Goal: Information Seeking & Learning: Learn about a topic

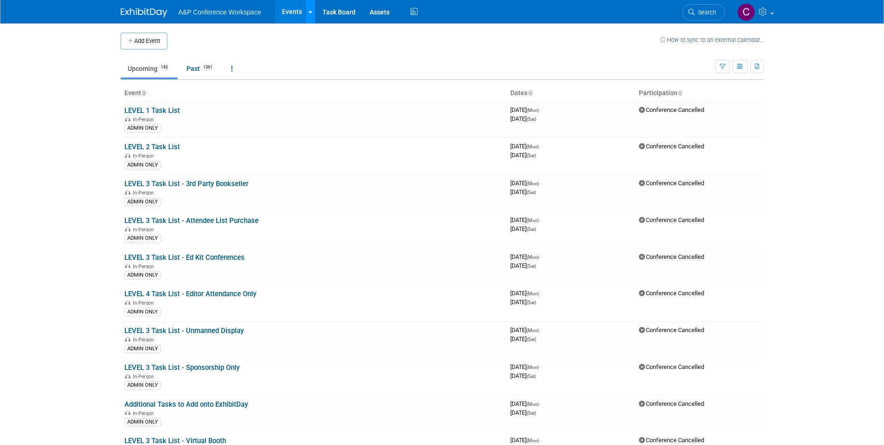
click at [312, 10] on link at bounding box center [310, 11] width 10 height 23
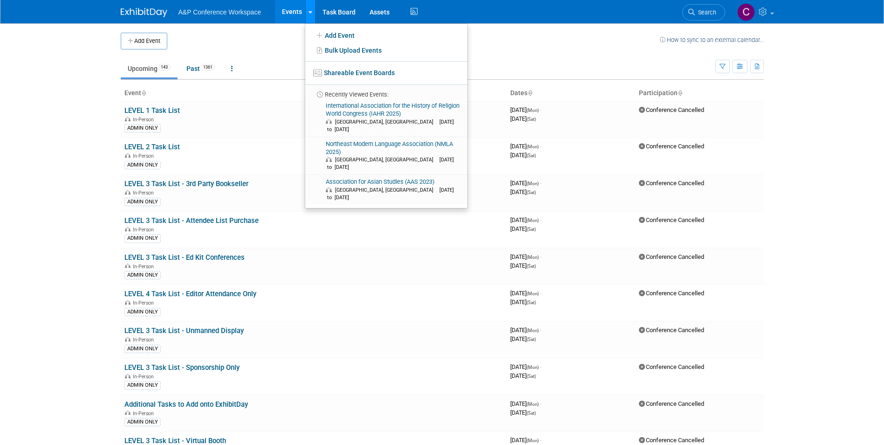
click at [312, 10] on link at bounding box center [310, 11] width 10 height 23
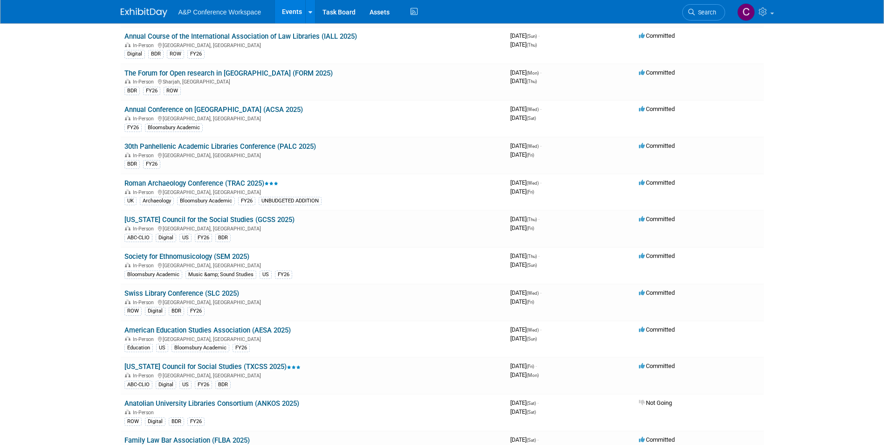
scroll to position [2704, 0]
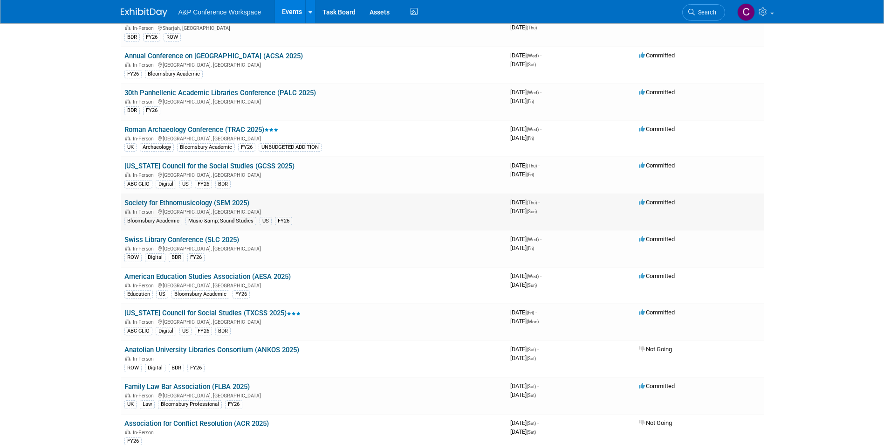
click at [216, 202] on link "Society for Ethnomusicology (SEM 2025)" at bounding box center [186, 203] width 125 height 8
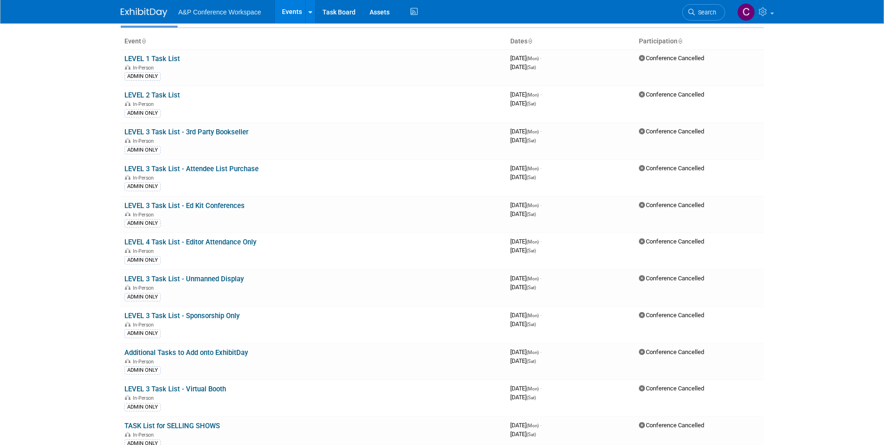
scroll to position [0, 0]
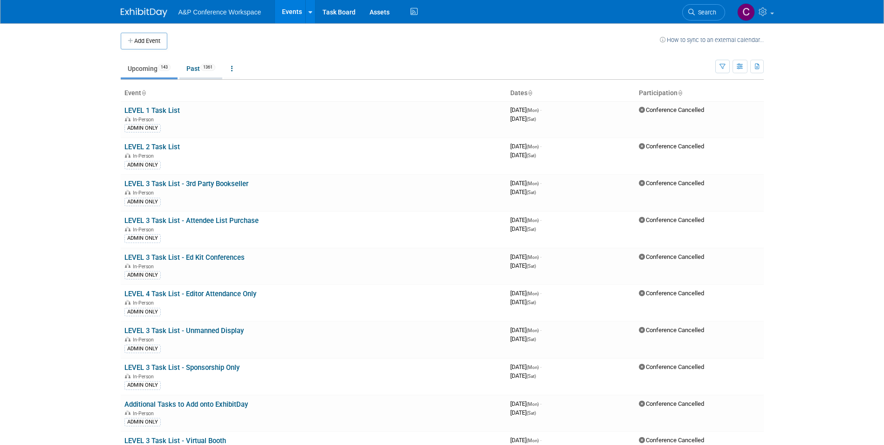
click at [194, 67] on link "Past 1361" at bounding box center [200, 69] width 43 height 18
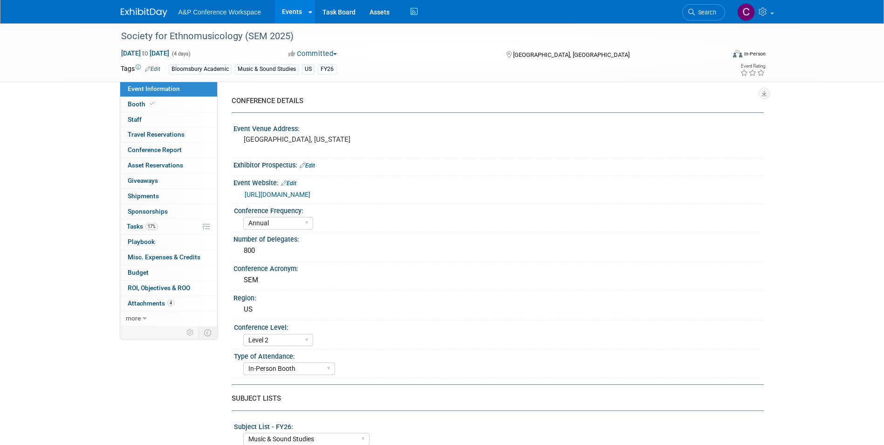
select select "Annual"
select select "Level 2"
select select "In-Person Booth"
select select "Music & Sound Studies"
select select "Bloomsbury Academic"
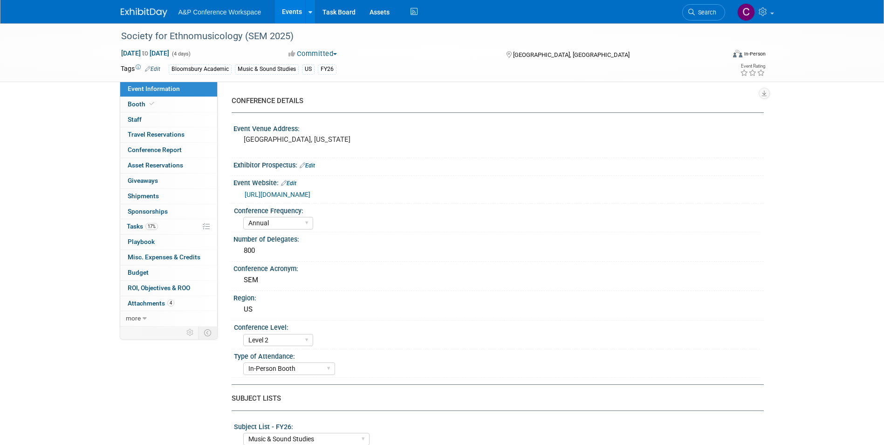
select select "[PERSON_NAME]"
select select "Brand/Subject Presence​"
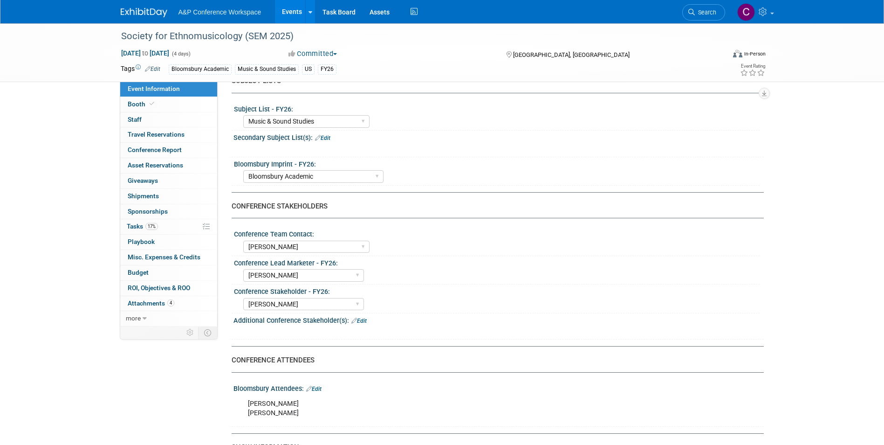
scroll to position [326, 0]
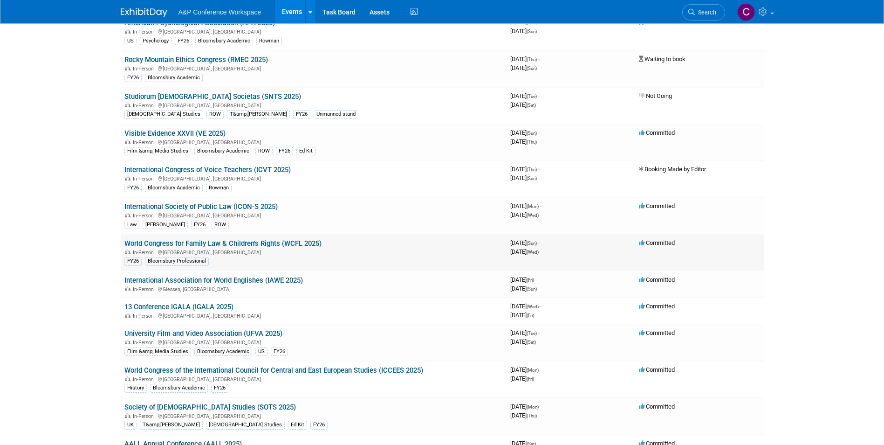
scroll to position [140, 0]
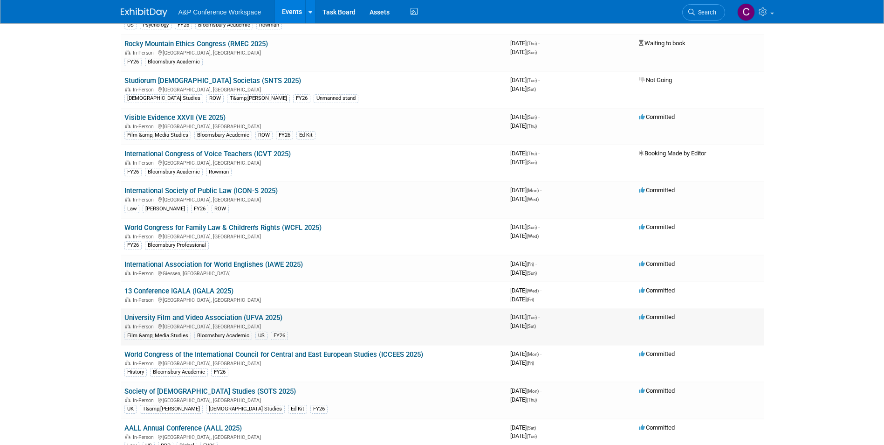
click at [219, 316] on link "University Film and Video Association (UFVA 2025)" at bounding box center [203, 317] width 158 height 8
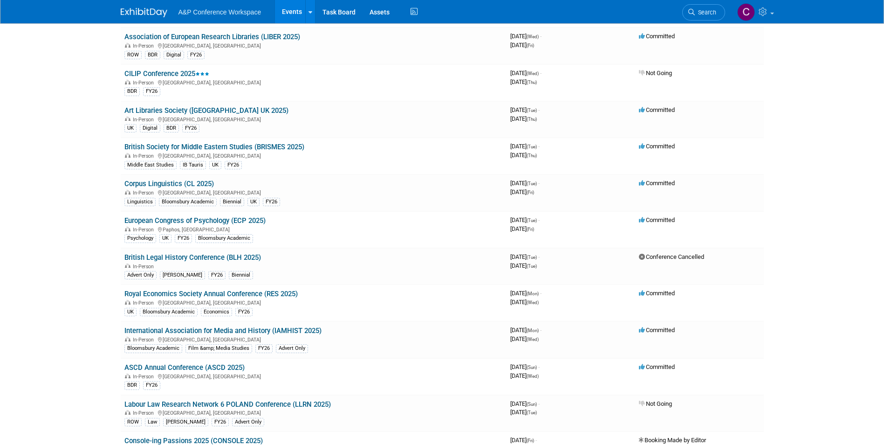
scroll to position [1445, 0]
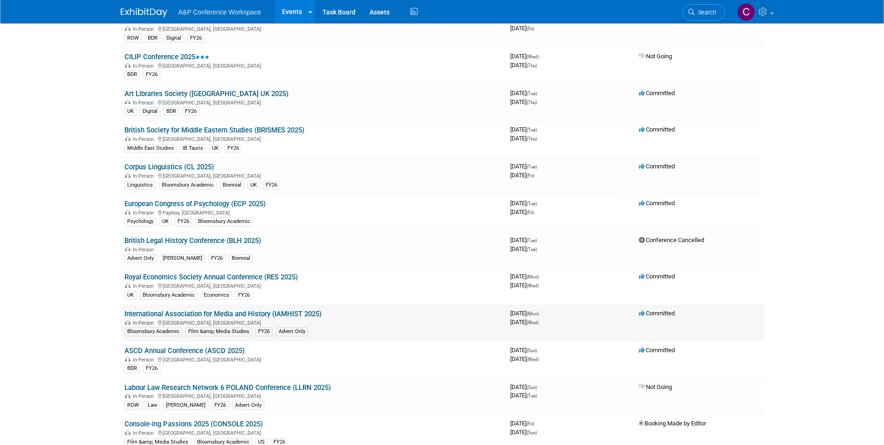
click at [255, 312] on link "International Association for Media and History (IAMHIST 2025)" at bounding box center [222, 314] width 197 height 8
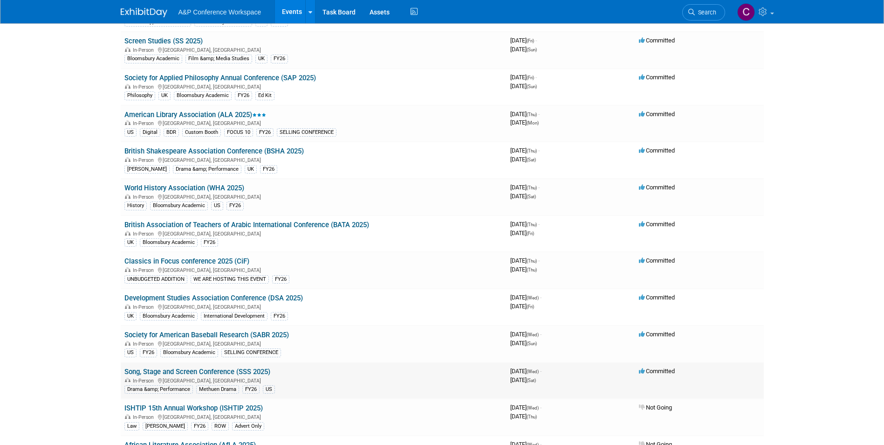
scroll to position [1911, 0]
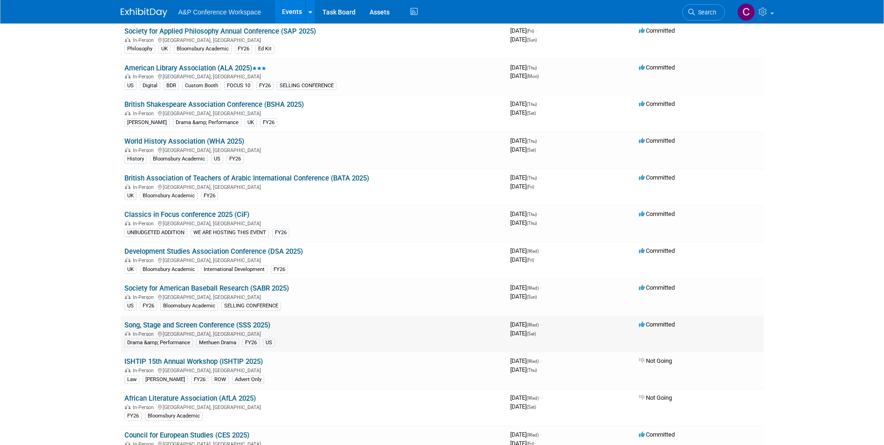
click at [200, 327] on link "Song, Stage and Screen Conference (SSS 2025)" at bounding box center [197, 325] width 146 height 8
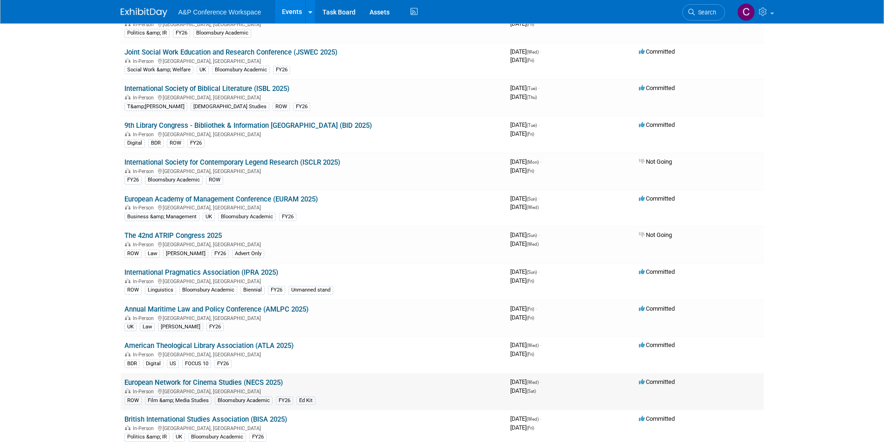
scroll to position [2378, 0]
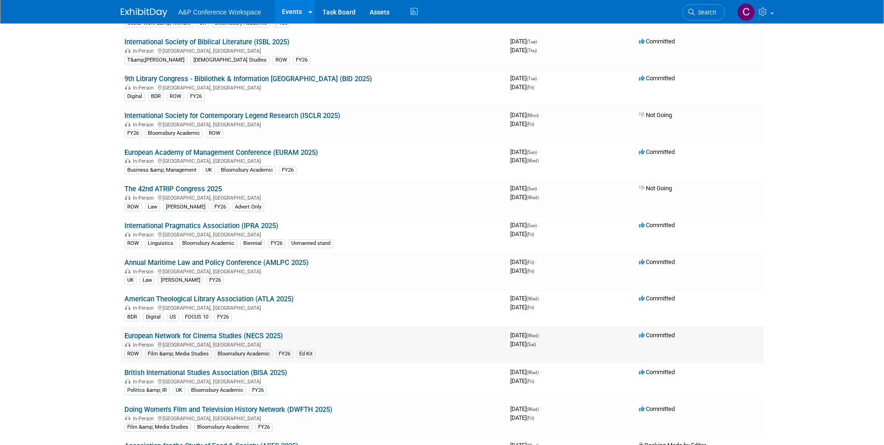
click at [220, 336] on link "European Network for Cinema Studies (NECS 2025)" at bounding box center [203, 335] width 159 height 8
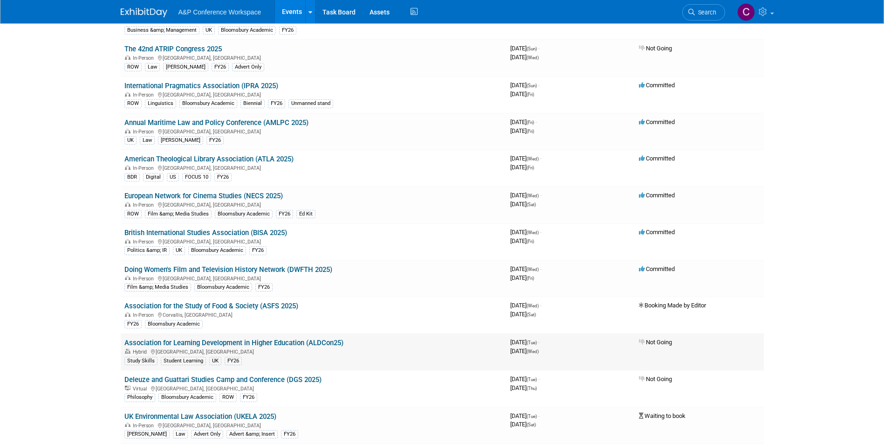
scroll to position [2564, 0]
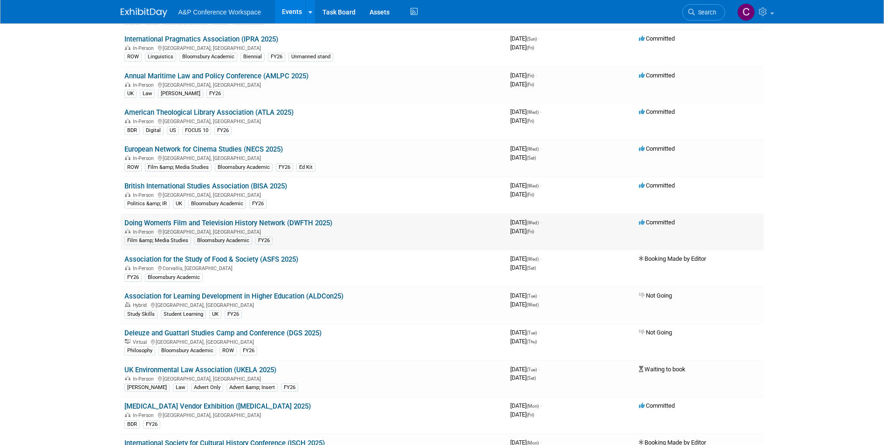
click at [255, 225] on link "Doing Women's Film and Television History Network (DWFTH 2025)" at bounding box center [228, 223] width 208 height 8
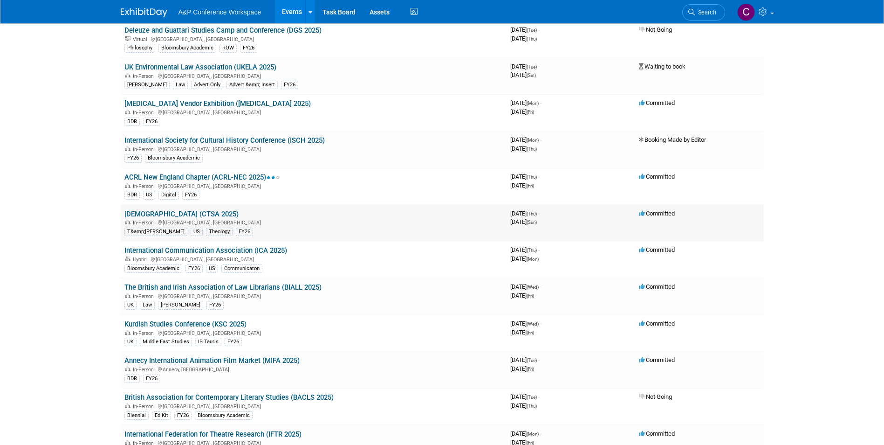
scroll to position [2891, 0]
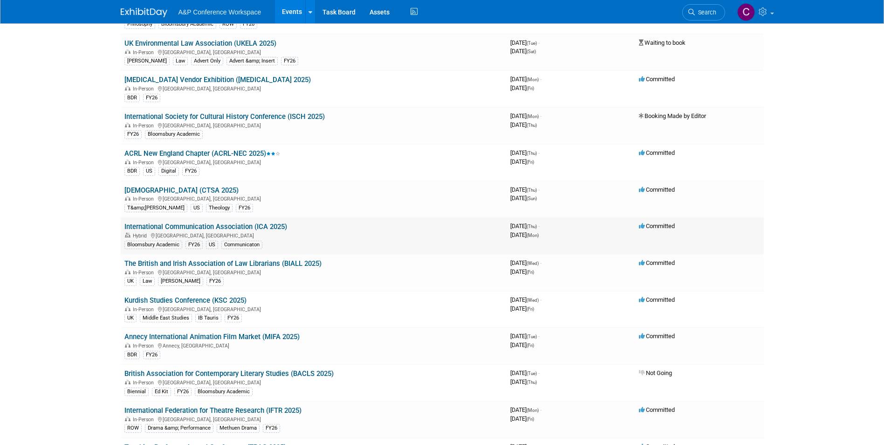
click at [248, 226] on link "International Communication Association (ICA 2025)" at bounding box center [205, 226] width 163 height 8
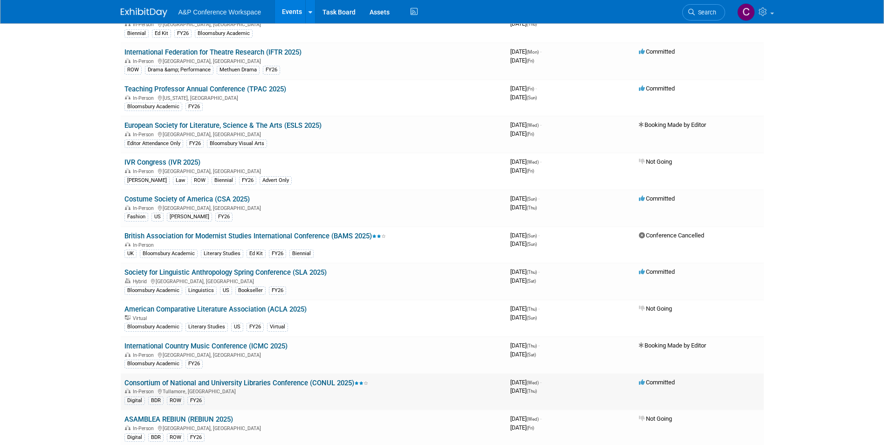
scroll to position [3264, 0]
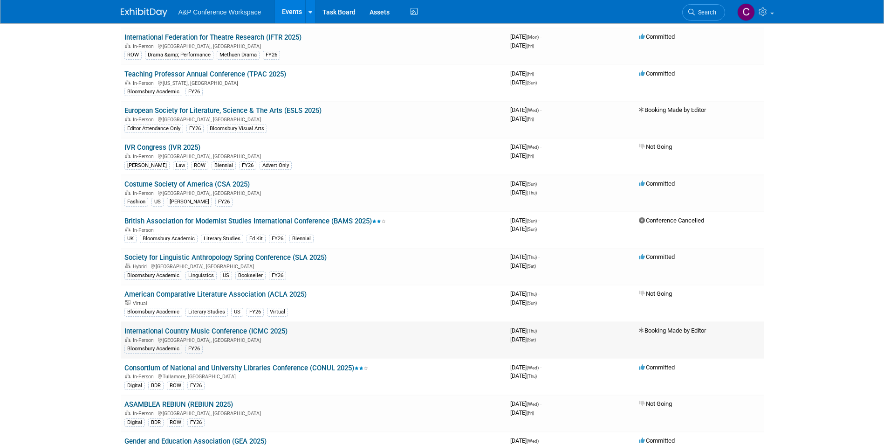
click at [238, 330] on link "International Country Music Conference (ICMC 2025)" at bounding box center [205, 331] width 163 height 8
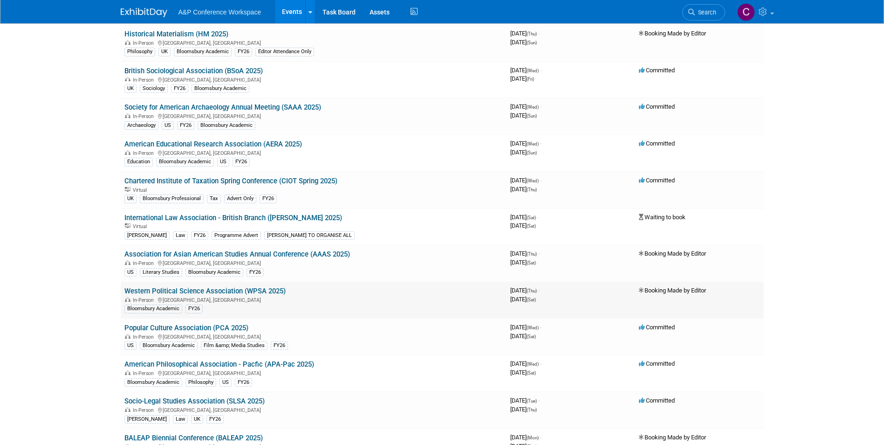
scroll to position [4662, 0]
click at [218, 330] on link "Popular Culture Association (PCA 2025)" at bounding box center [186, 327] width 124 height 8
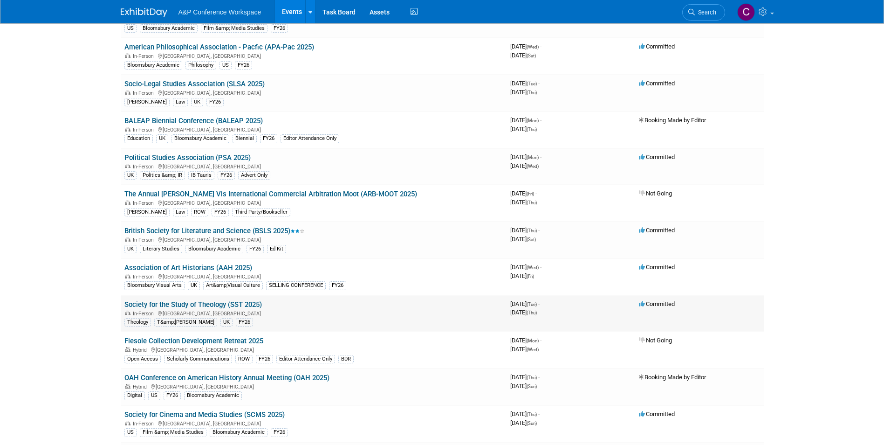
scroll to position [5035, 0]
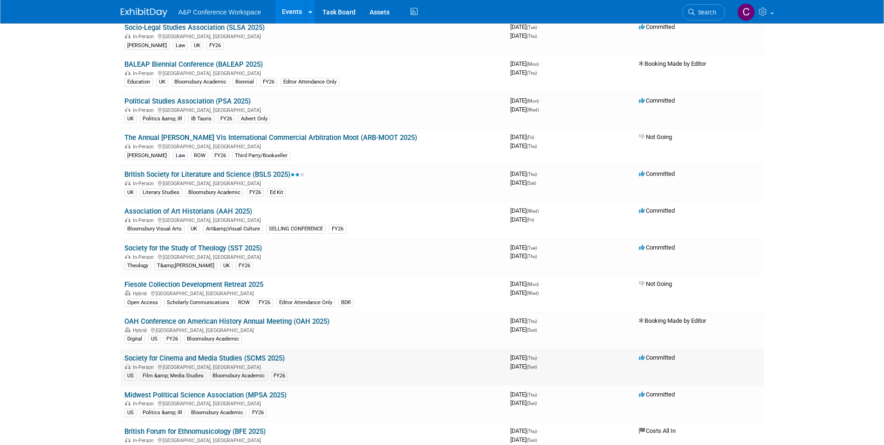
click at [200, 358] on link "Society for Cinema and Media Studies (SCMS 2025)" at bounding box center [204, 358] width 160 height 8
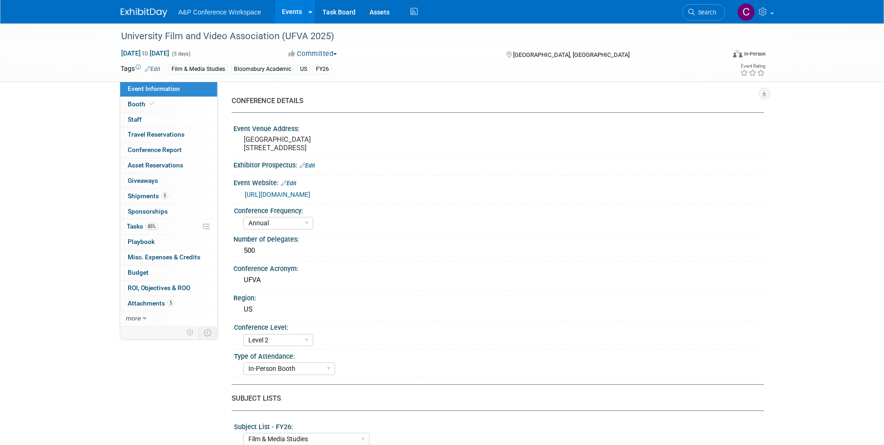
select select "Annual"
select select "Level 2"
select select "In-Person Booth"
select select "Film & Media Studies"
select select "Bloomsbury Academic"
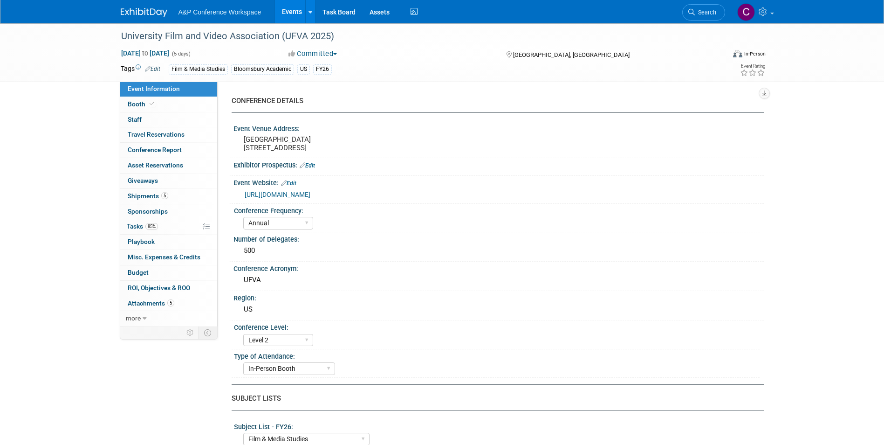
select select "[PERSON_NAME]"
select select "Brand/Subject Presence​"
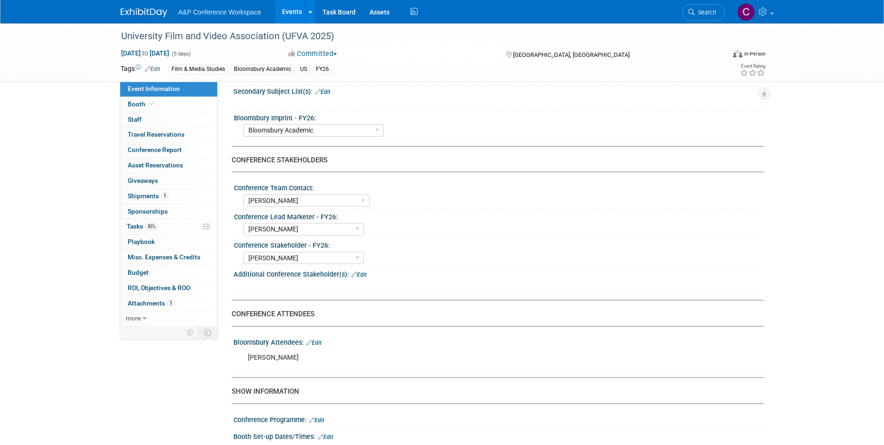
scroll to position [373, 0]
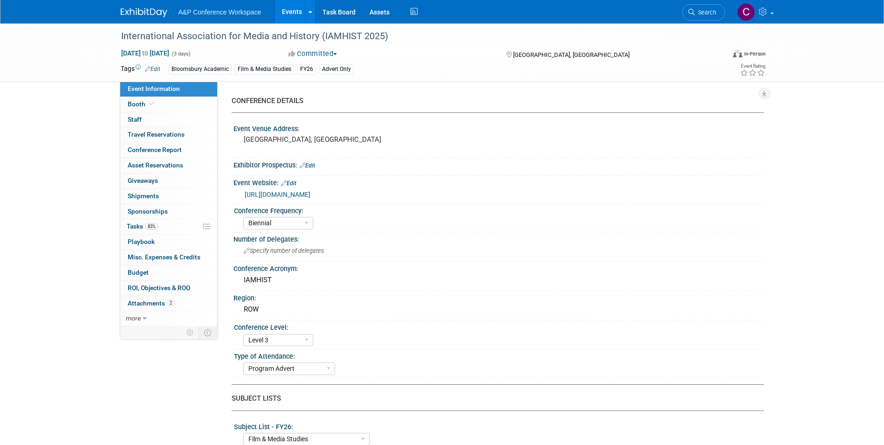
select select "Biennial"
select select "Level 3"
select select "Program Advert"
select select "Film & Media Studies"
select select "Bloomsbury Academic"
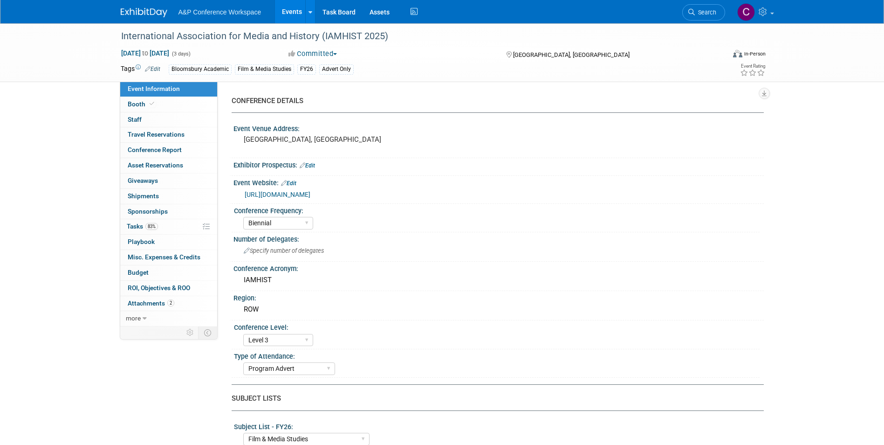
select select "[PERSON_NAME]"
select select "Brand/Subject Presence​"
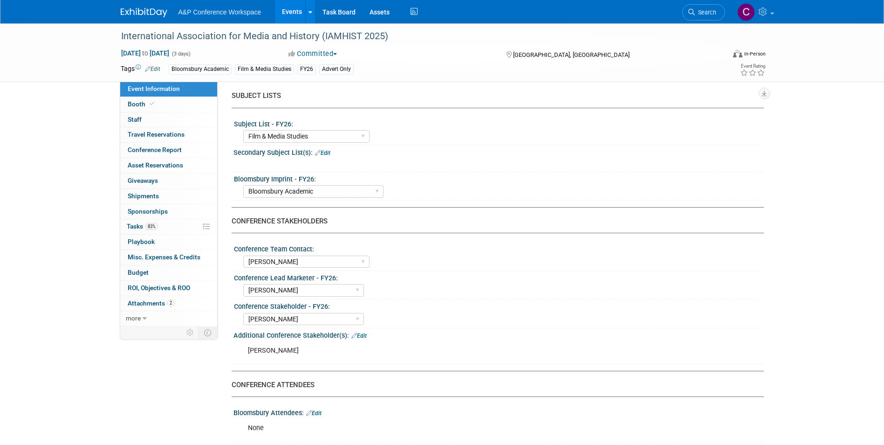
scroll to position [420, 0]
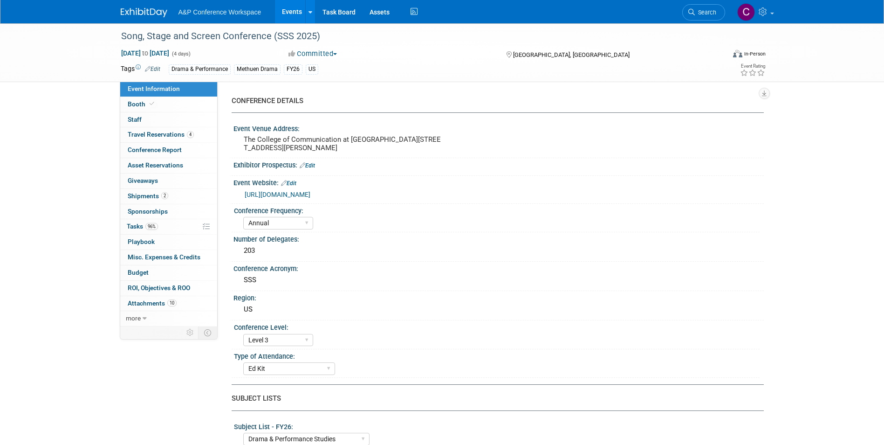
select select "Annual"
select select "Level 3"
select select "Ed Kit"
select select "Drama & Performance Studies"
select select "Methuen Drama"
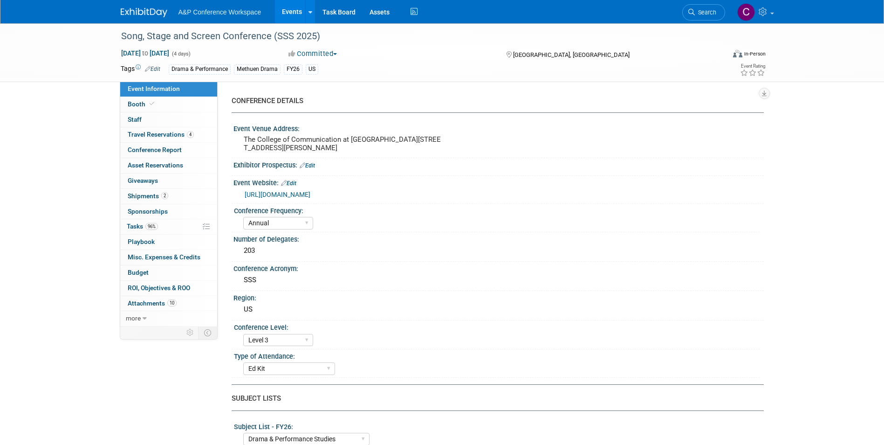
select select "Hannah Siegel"
select select "Andy Boyd"
select select "Jenny Liddiard"
select select "Networking/Commissioning"
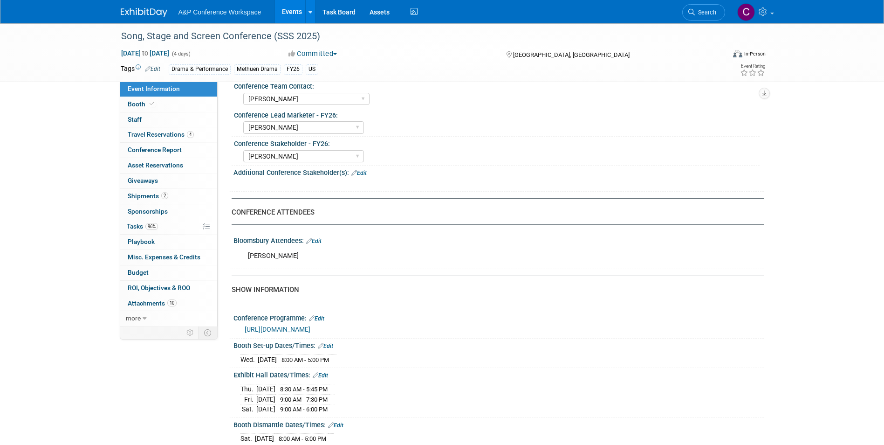
scroll to position [466, 0]
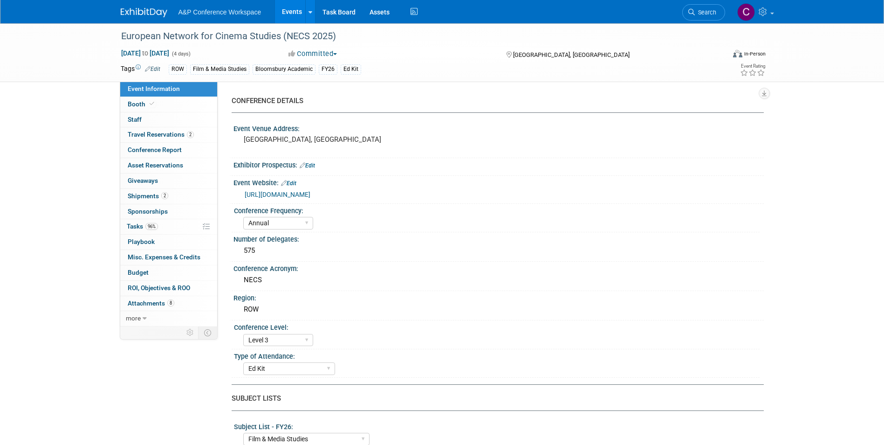
select select "Annual"
select select "Level 3"
select select "Ed Kit"
select select "Film & Media Studies"
select select "Bloomsbury Academic"
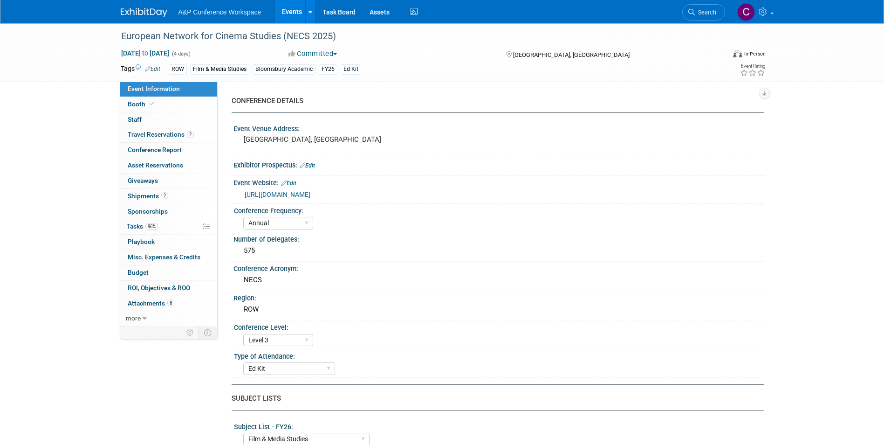
select select "[PERSON_NAME]"
select select "Networking/Commissioning"
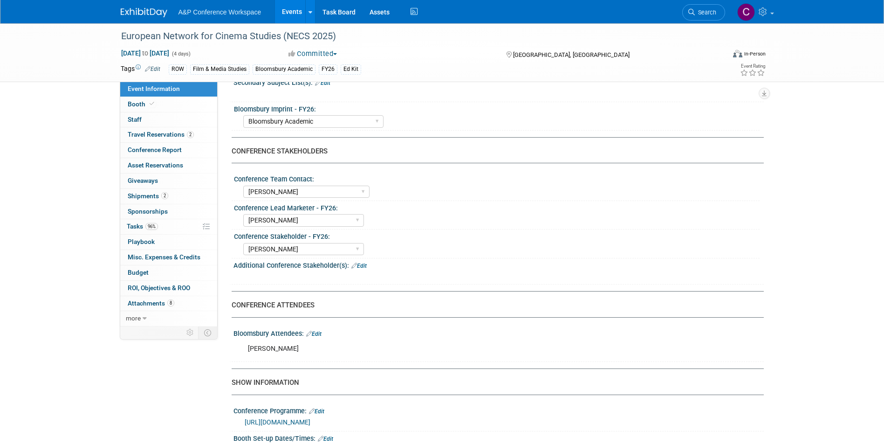
scroll to position [373, 0]
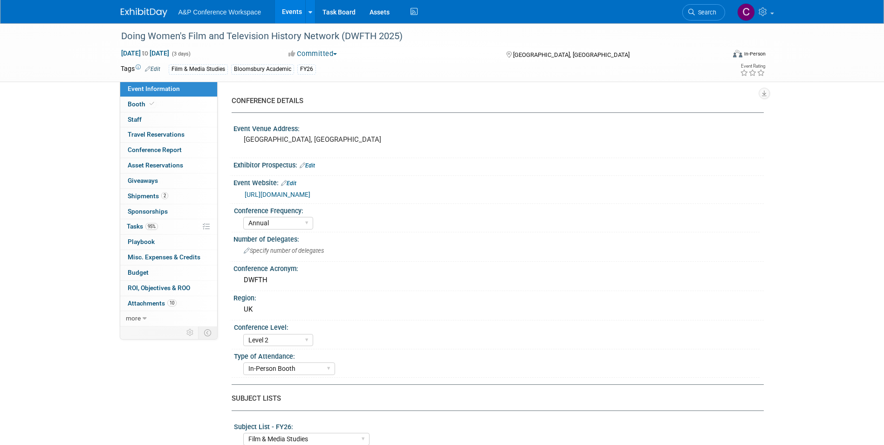
select select "Annual"
select select "Level 2"
select select "In-Person Booth"
select select "Film & Media Studies"
select select "Bloomsbury Academic"
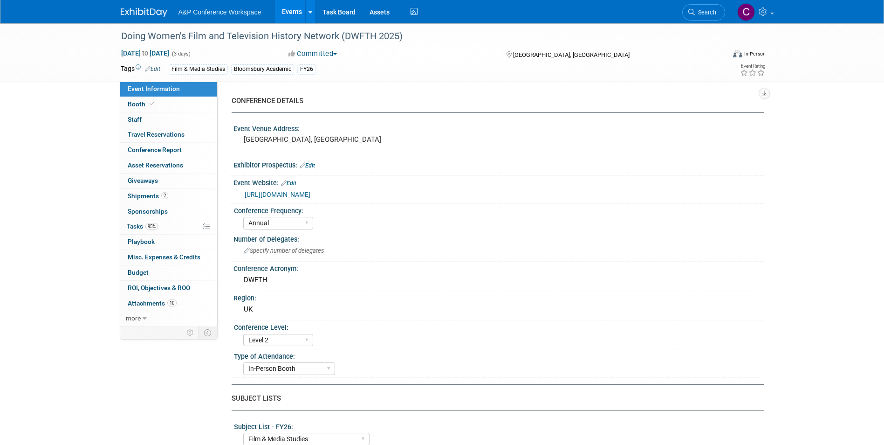
select select "[PERSON_NAME]"
select select "Networking/Commissioning"
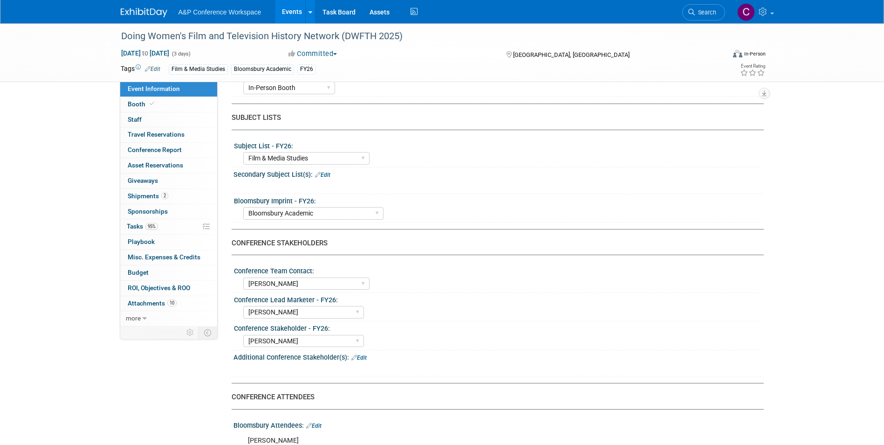
scroll to position [420, 0]
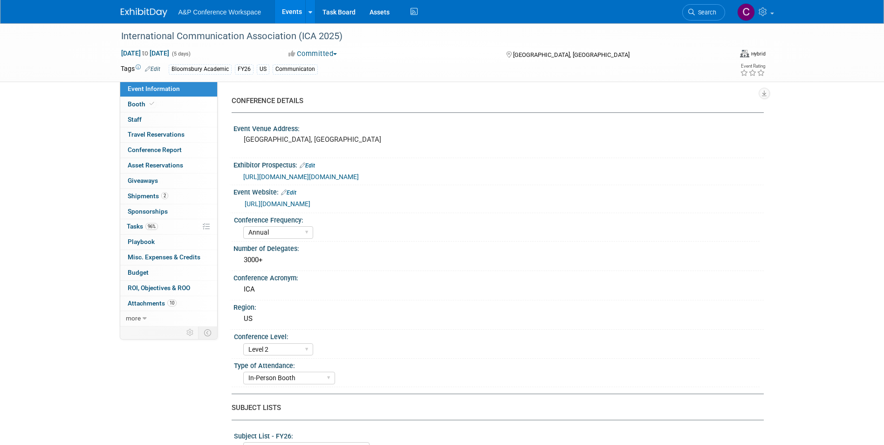
select select "Annual"
select select "Level 2"
select select "In-Person Booth"
select select "Communication"
select select "Bloomsbury Academic"
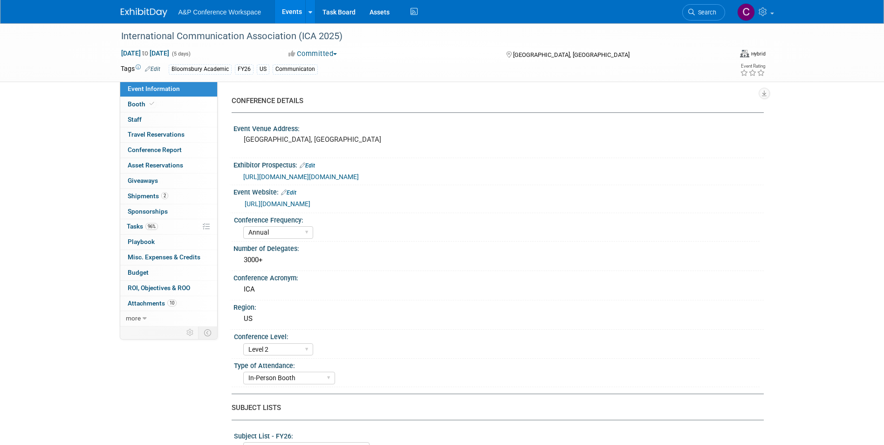
select select "[PERSON_NAME]"
select select "Networking/Commissioning"
drag, startPoint x: 118, startPoint y: 34, endPoint x: 298, endPoint y: 37, distance: 180.0
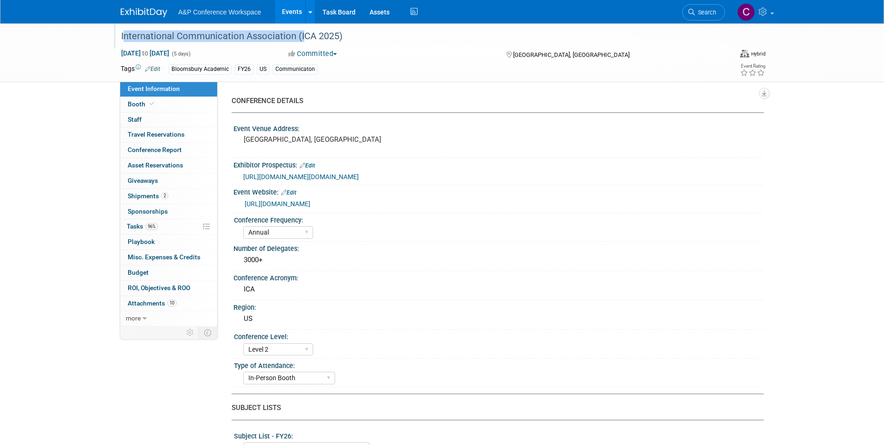
click at [298, 37] on div "International Communication Association (ICA 2025)" at bounding box center [414, 36] width 593 height 17
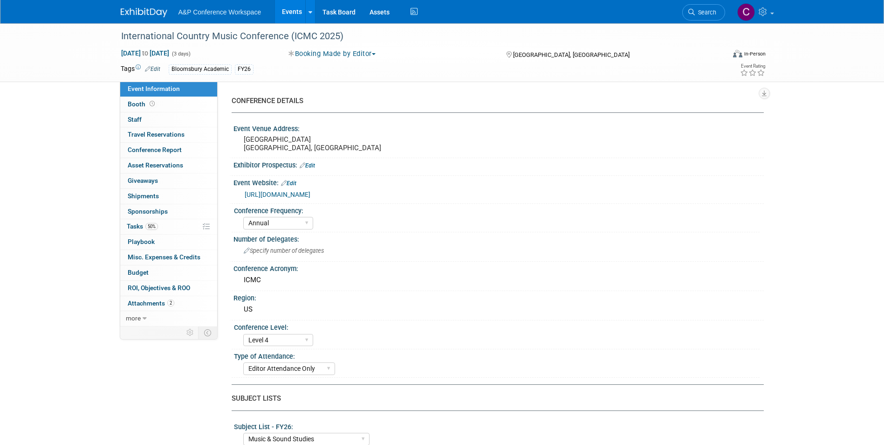
select select "Annual"
select select "Level 4"
select select "Editor Attendance Only"
select select "Music & Sound Studies"
select select "Bloomsbury Academic"
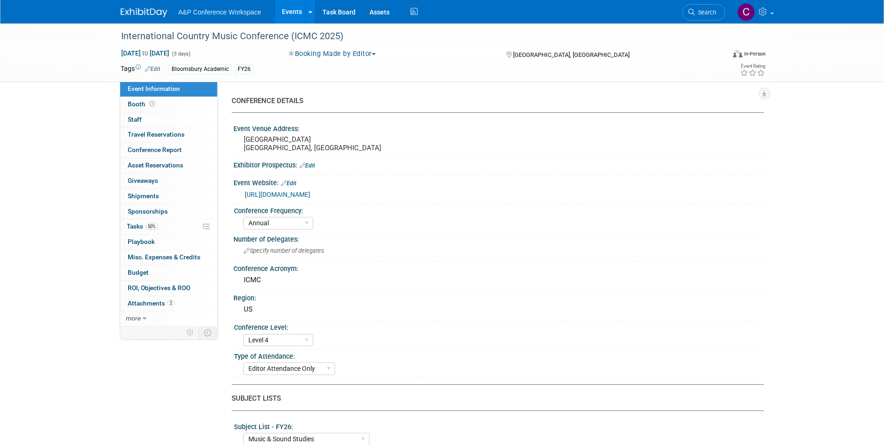
select select "[PERSON_NAME]"
select select "Networking/Commissioning"
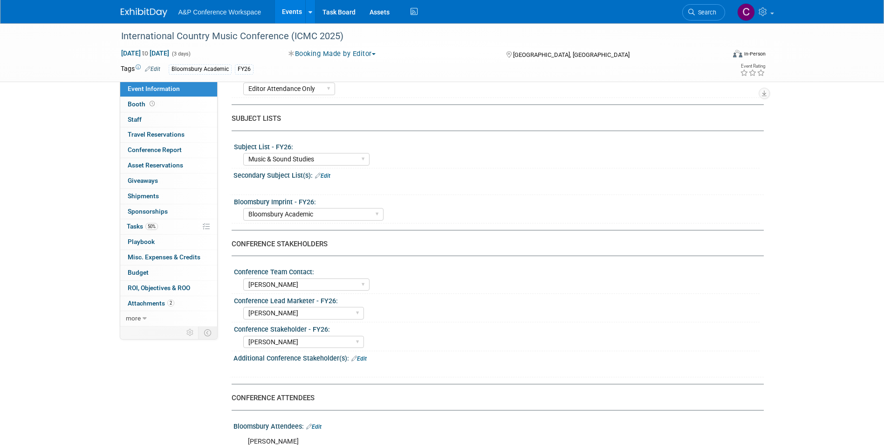
scroll to position [326, 0]
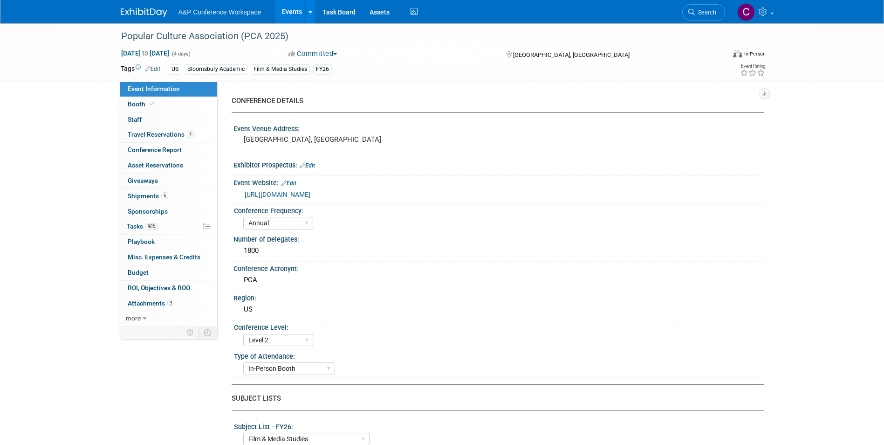
select select "Annual"
select select "Level 2"
select select "In-Person Booth"
select select "Film & Media Studies"
select select "Bloomsbury/Rowman & [PERSON_NAME]"
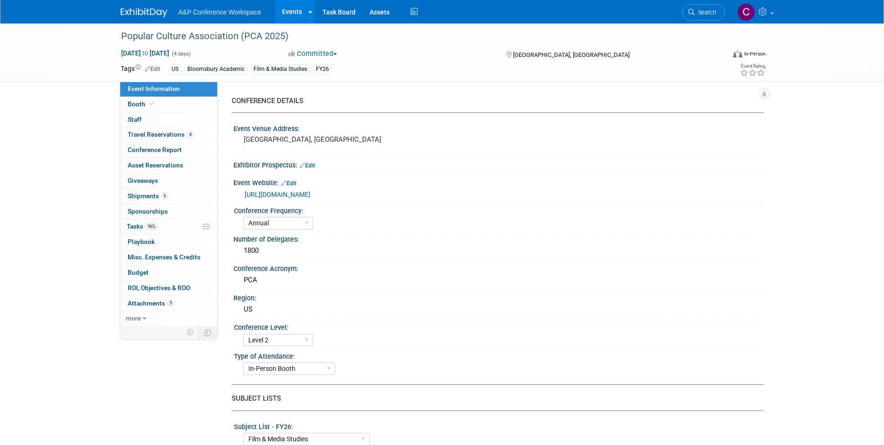
select select "[PERSON_NAME]"
select select "Networking/Commissioning"
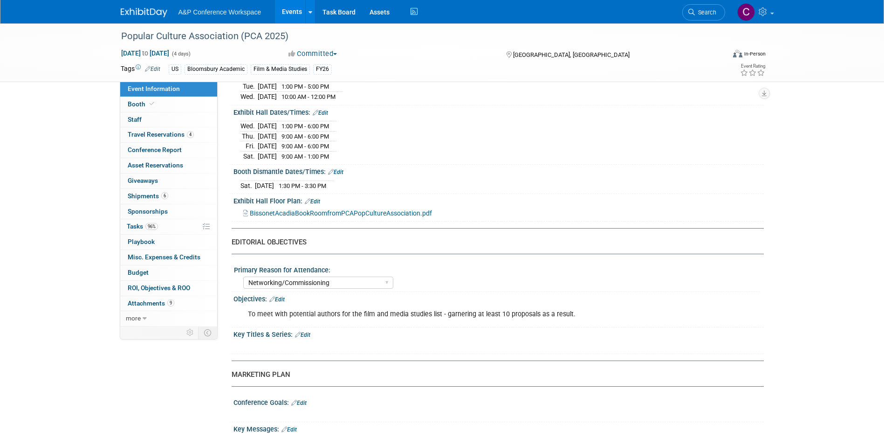
scroll to position [793, 0]
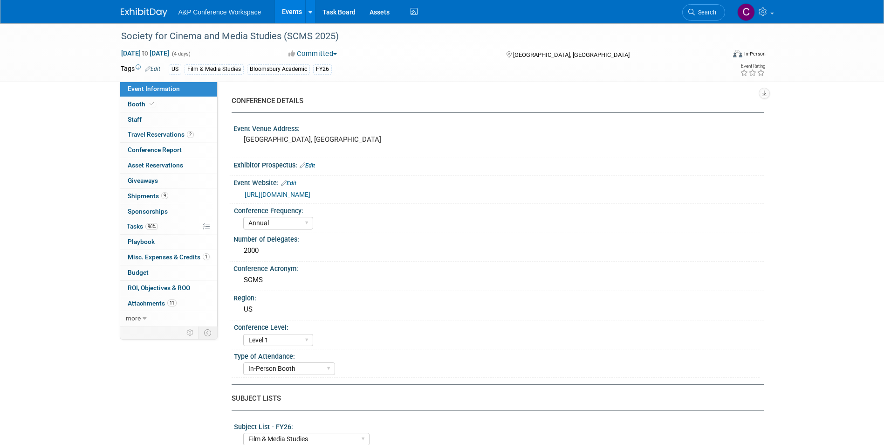
select select "Annual"
select select "Level 1"
select select "In-Person Booth"
select select "Film & Media Studies"
select select "Bloomsbury Academic"
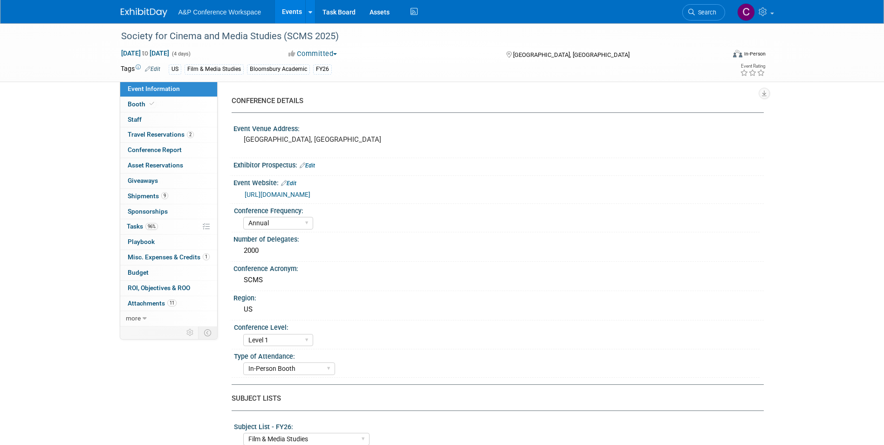
select select "[PERSON_NAME]"
select select "Brand/Subject Presence​"
